Goal: Check status: Check status

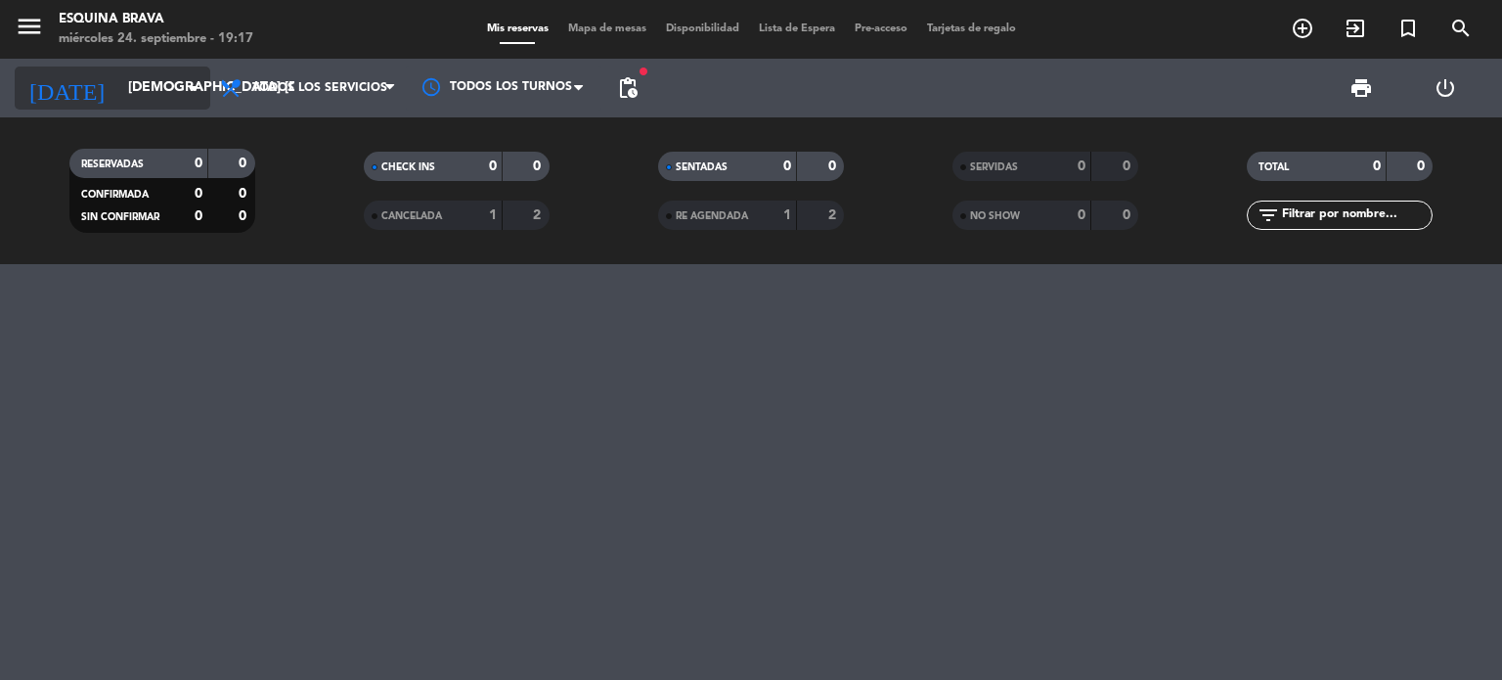
click at [188, 102] on input "[DEMOGRAPHIC_DATA] [DATE]" at bounding box center [211, 87] width 186 height 35
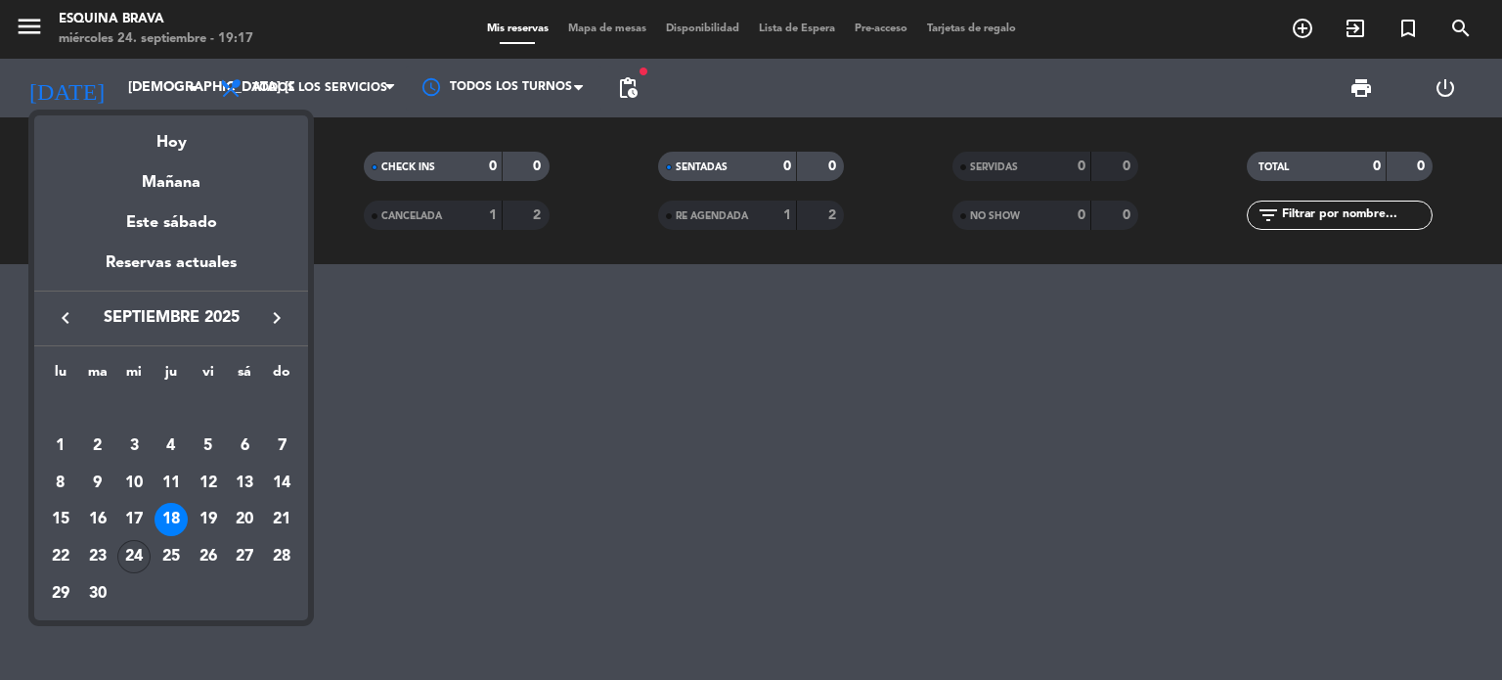
click at [134, 558] on div "24" at bounding box center [133, 556] width 33 height 33
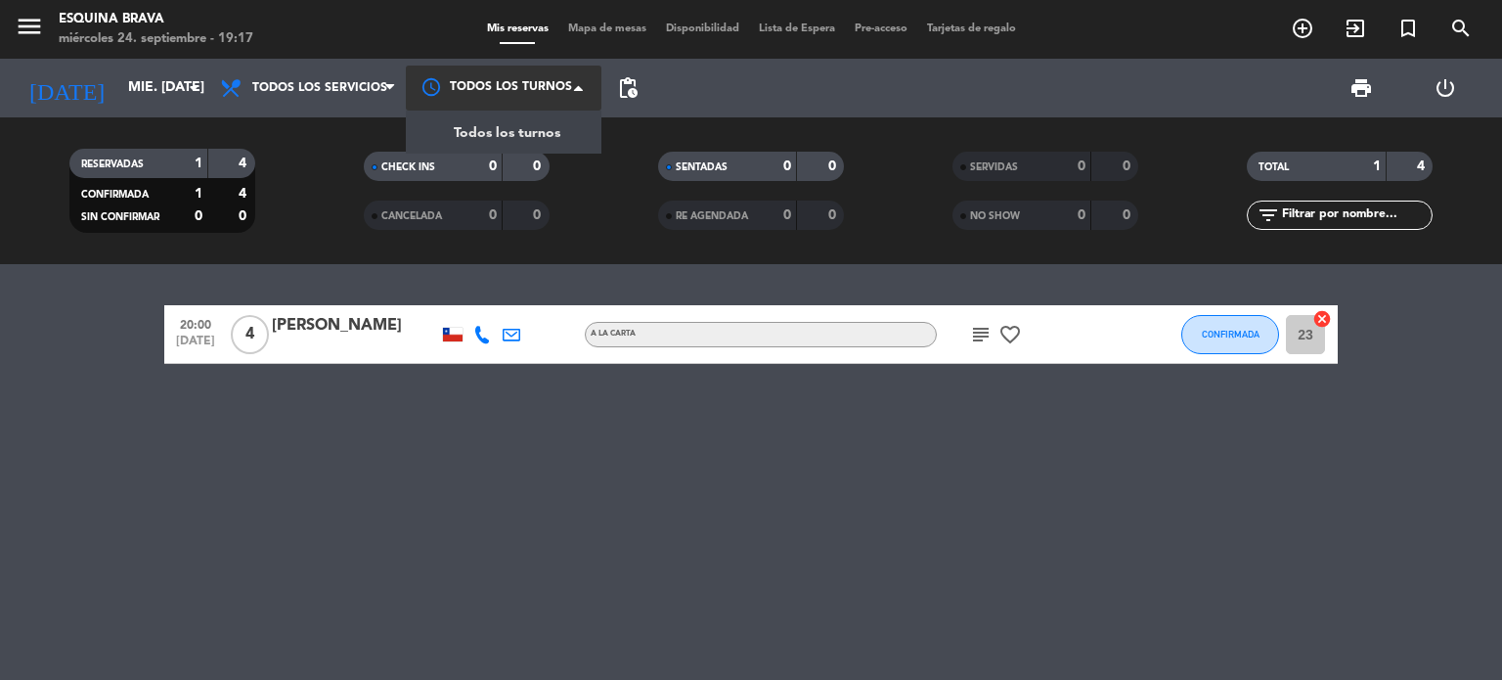
click at [556, 75] on div at bounding box center [504, 88] width 196 height 44
click at [456, 483] on div "20:00 [DATE] 4 [PERSON_NAME] A [PERSON_NAME] subject favorite_border CONFIRMADA…" at bounding box center [751, 472] width 1502 height 416
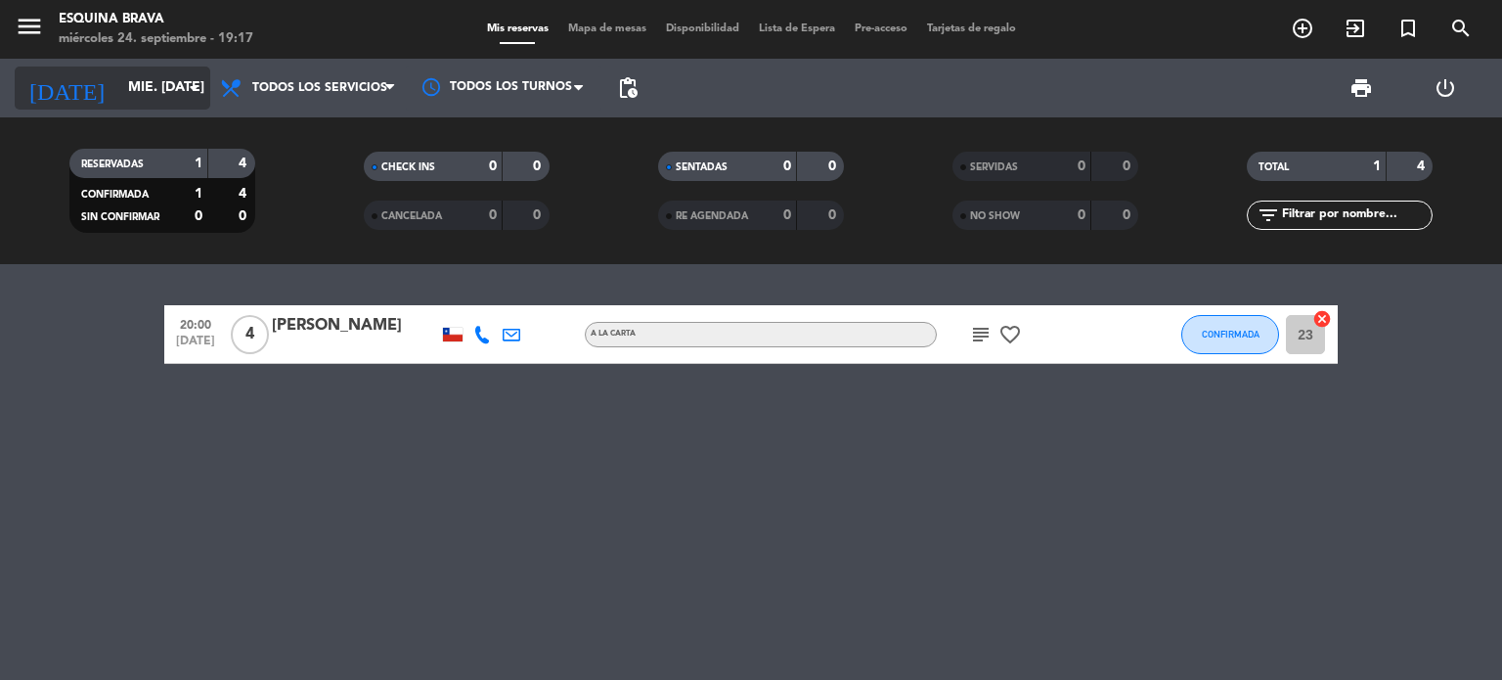
click at [149, 93] on input "mié. [DATE]" at bounding box center [211, 87] width 186 height 35
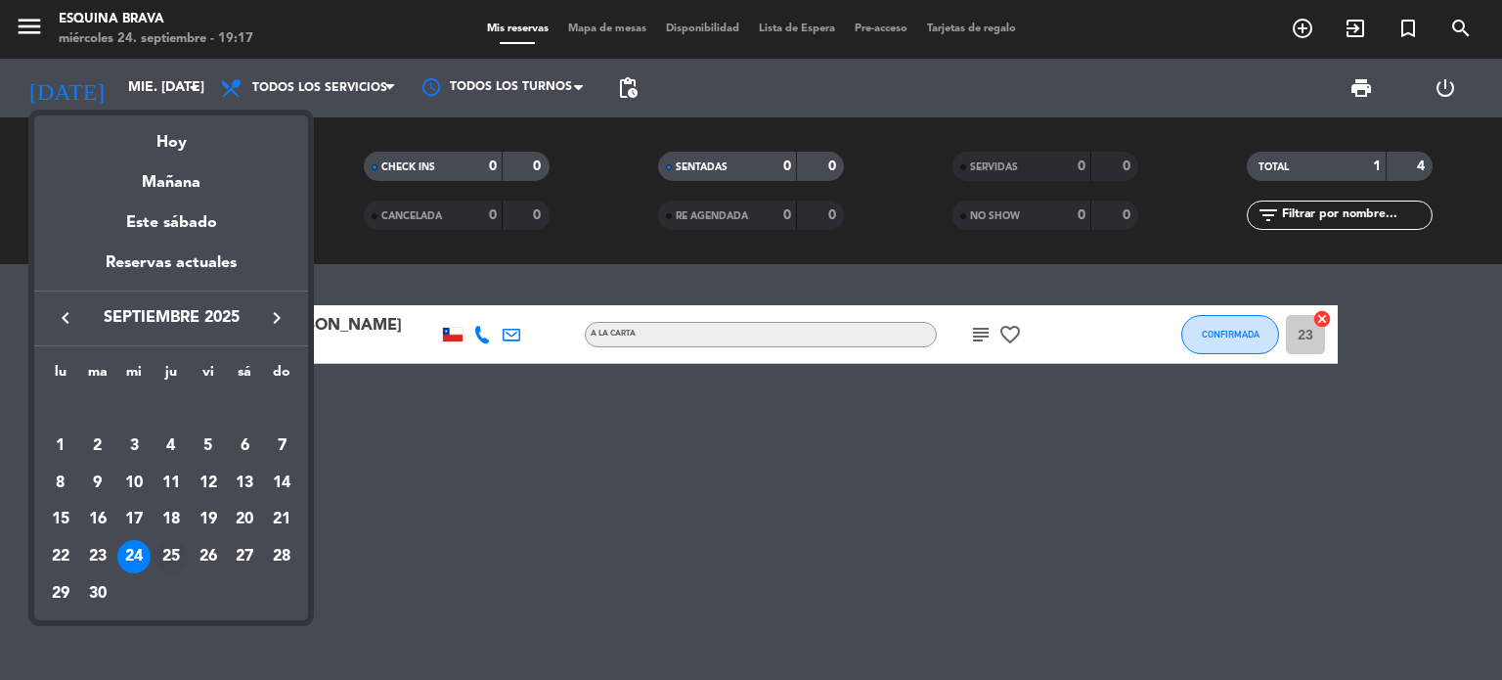
click at [176, 544] on div "25" at bounding box center [171, 556] width 33 height 33
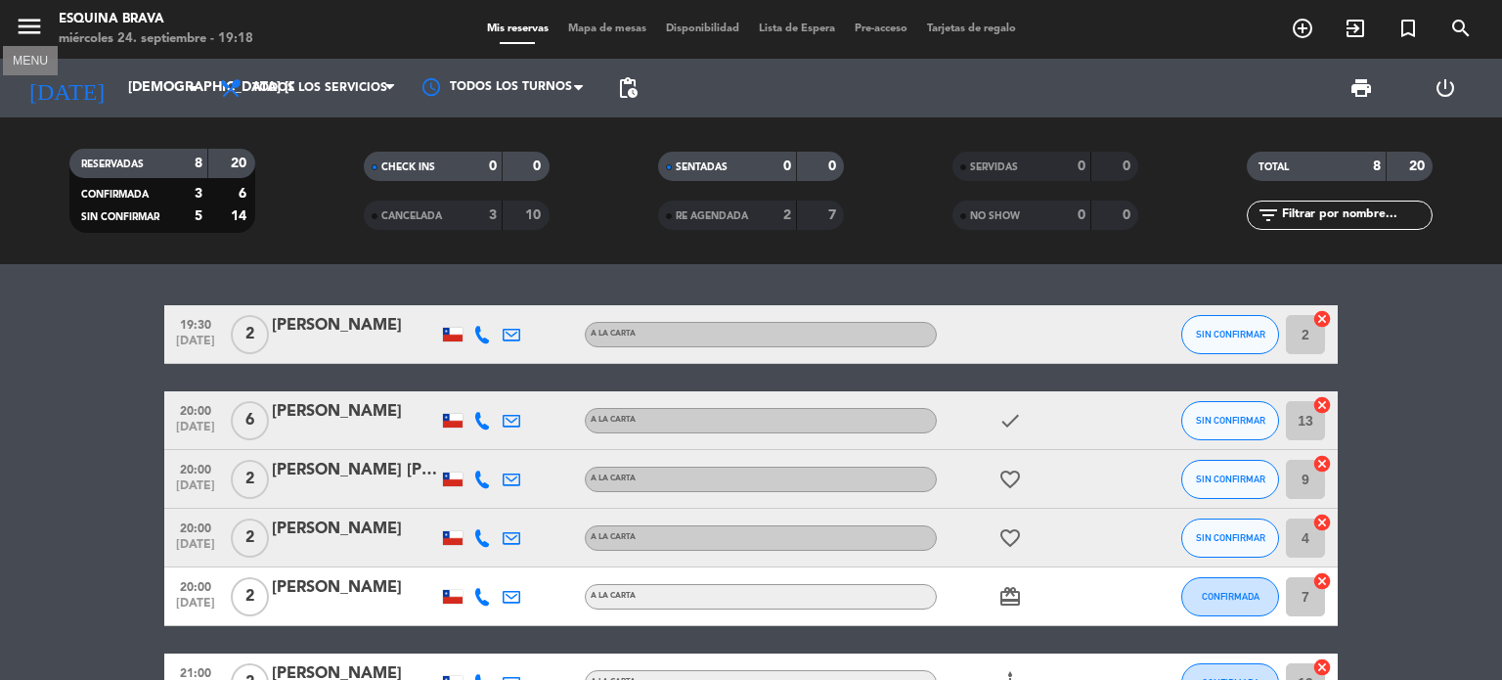
click at [36, 27] on icon "menu" at bounding box center [29, 26] width 29 height 29
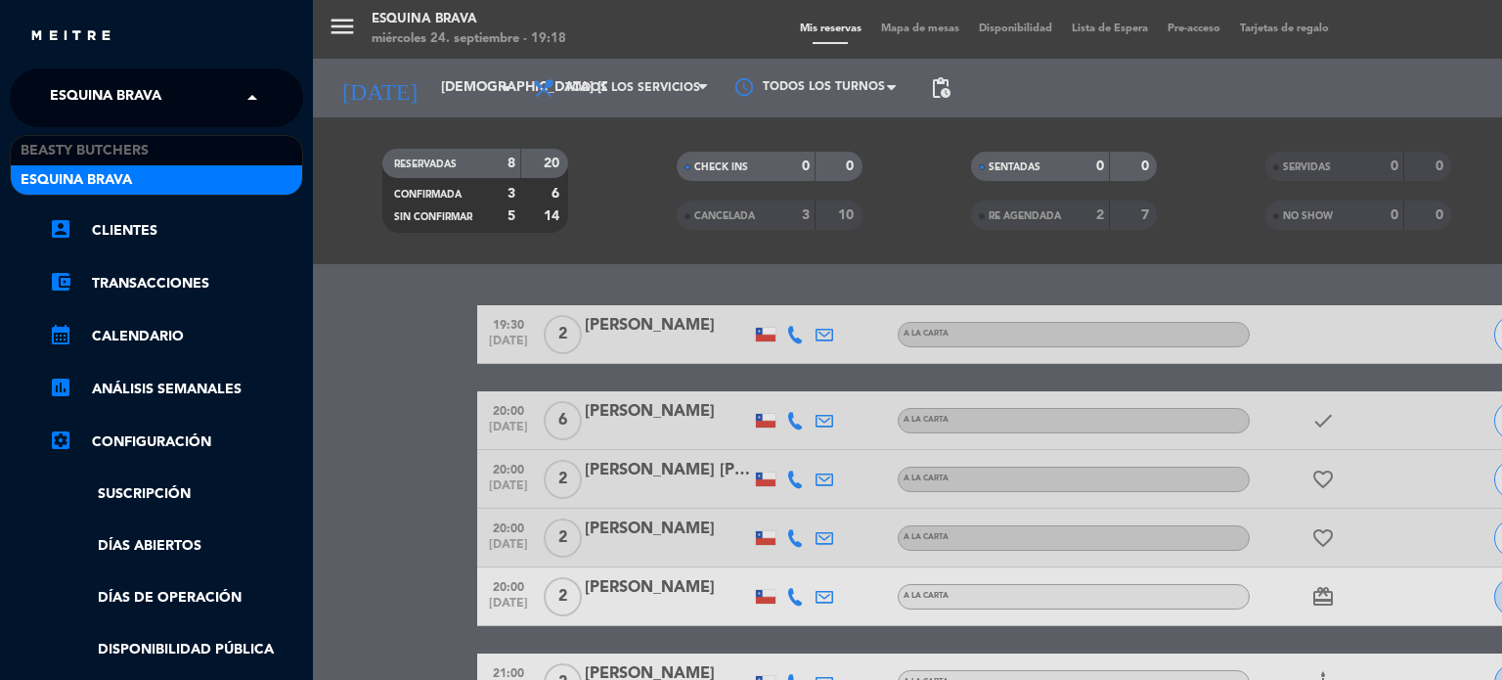
click at [250, 101] on span at bounding box center [257, 97] width 33 height 41
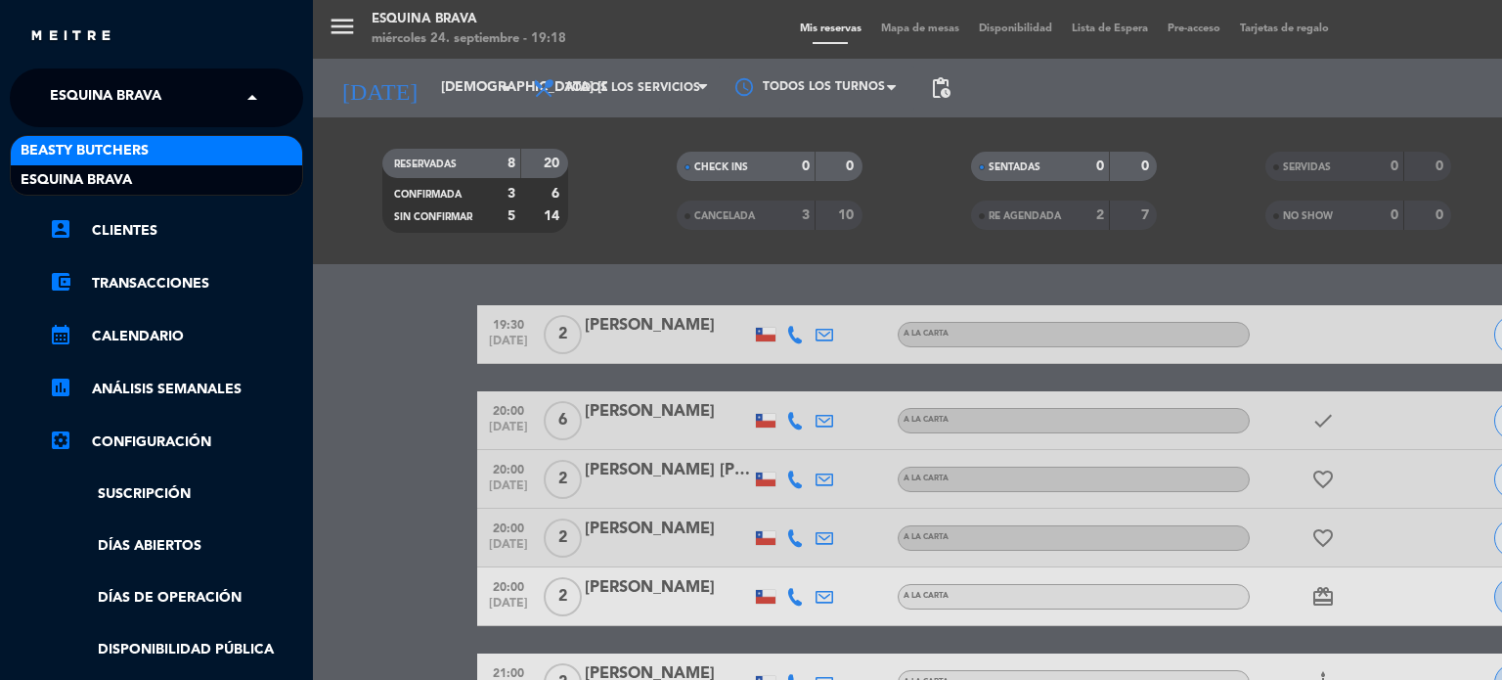
click at [147, 150] on span "Beasty Butchers" at bounding box center [85, 151] width 128 height 22
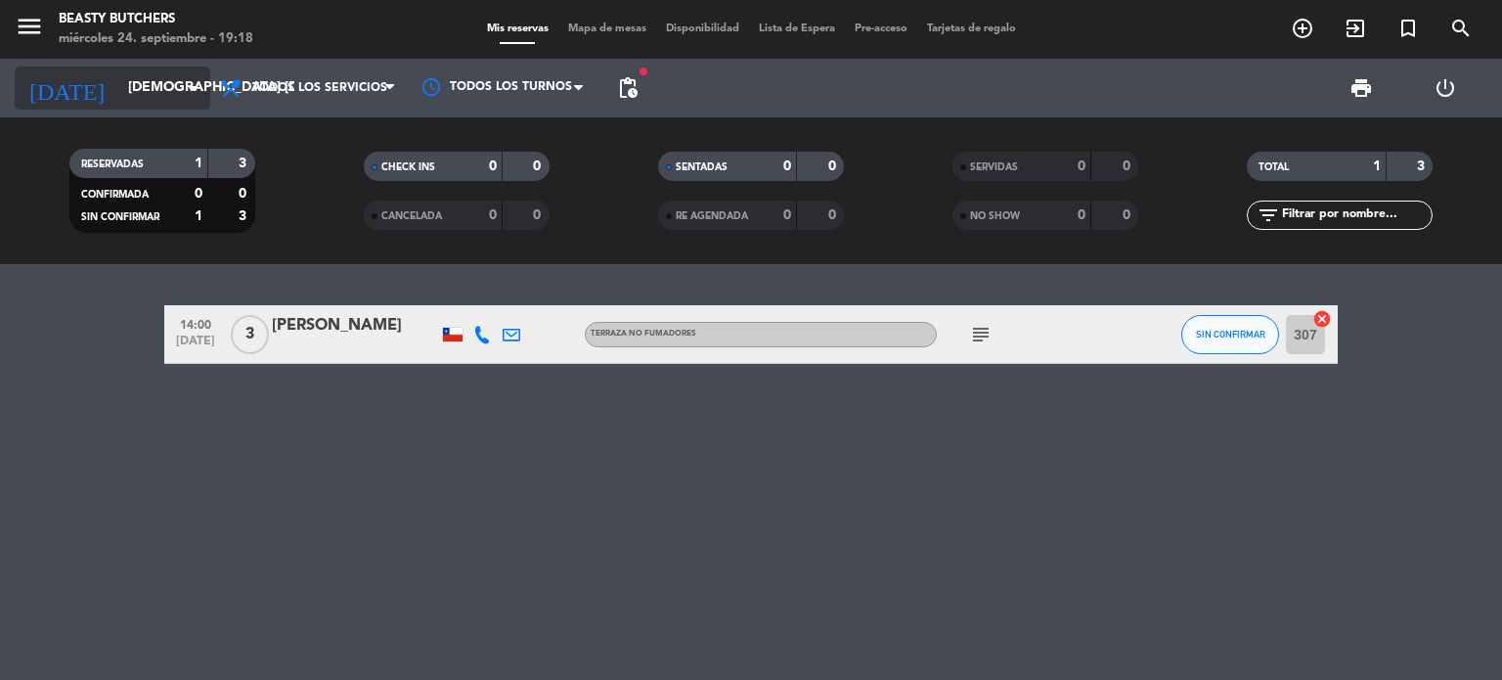
click at [146, 90] on input "[DEMOGRAPHIC_DATA] [DATE]" at bounding box center [211, 87] width 186 height 35
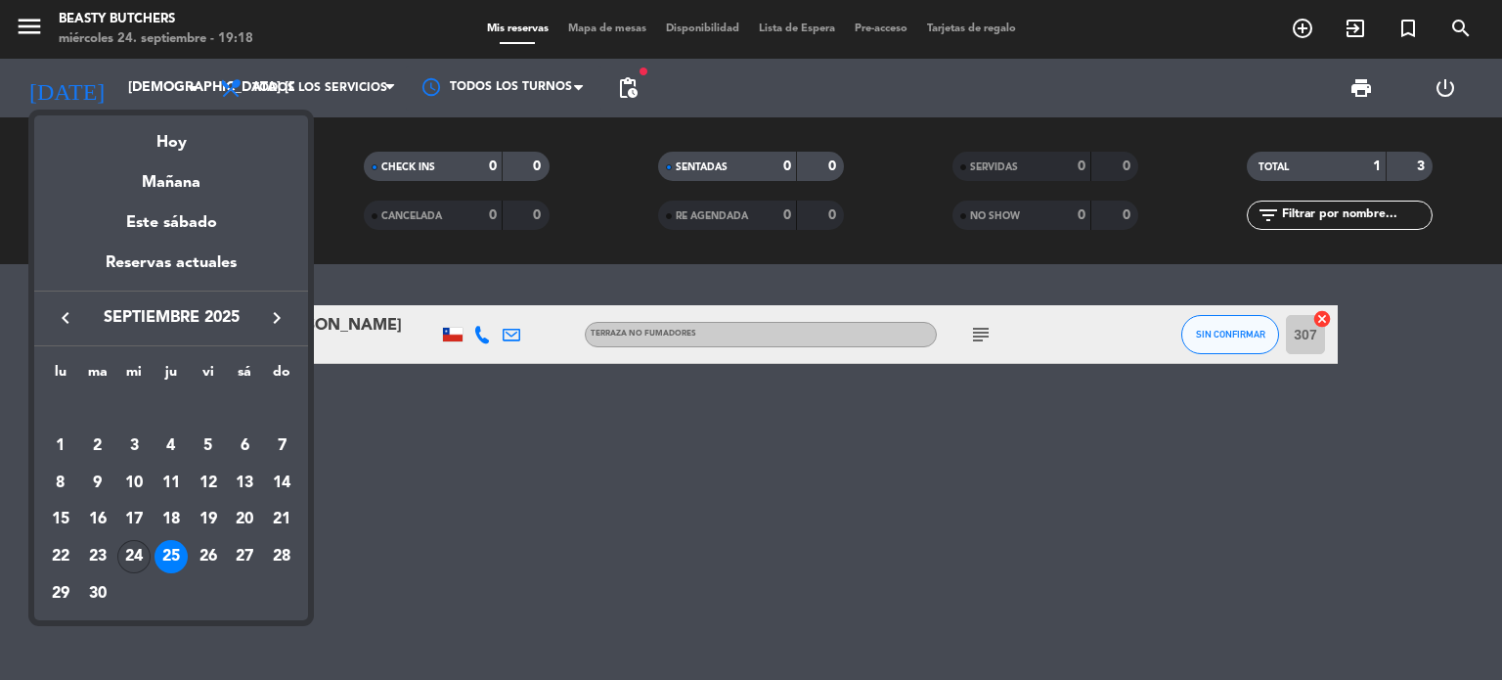
click at [140, 566] on div "24" at bounding box center [133, 556] width 33 height 33
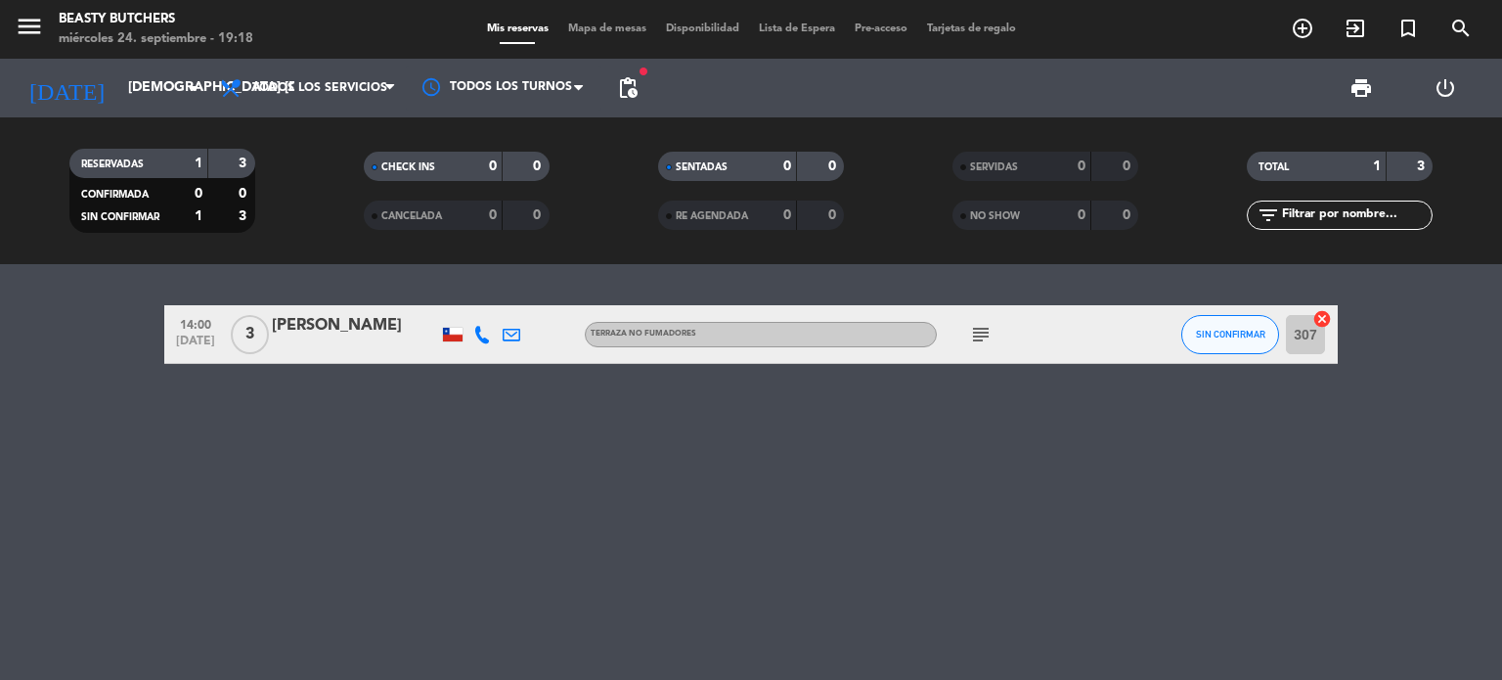
type input "mié. [DATE]"
